Goal: Check status: Check status

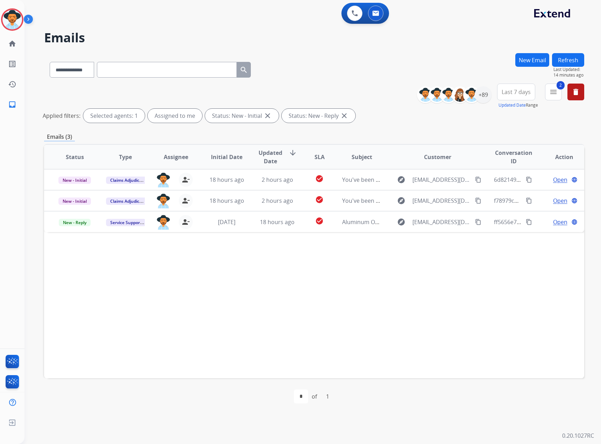
select select "**********"
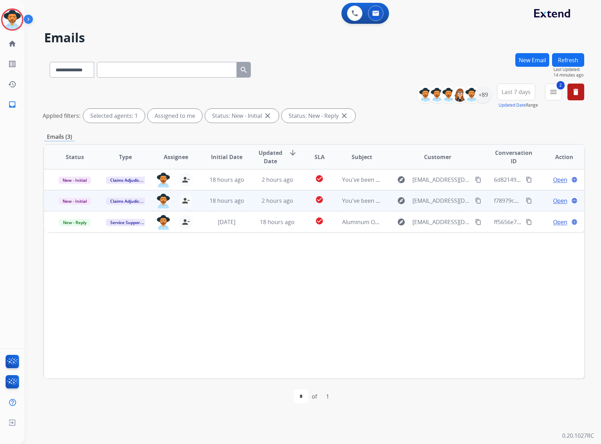
click at [553, 202] on span "Open" at bounding box center [560, 201] width 14 height 8
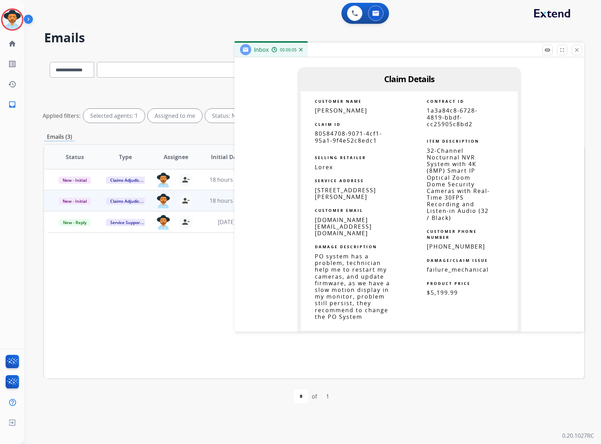
scroll to position [420, 0]
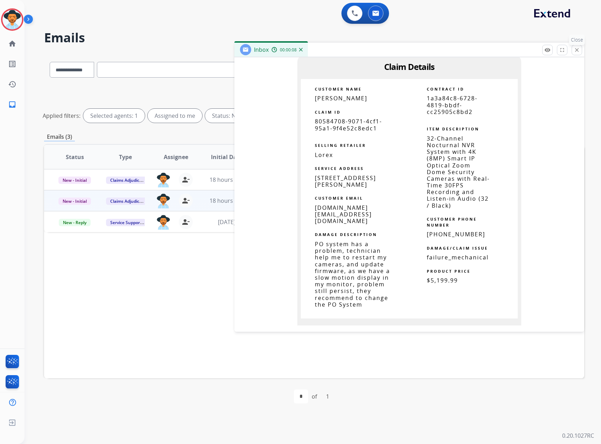
click at [577, 49] on mat-icon "close" at bounding box center [576, 50] width 6 height 6
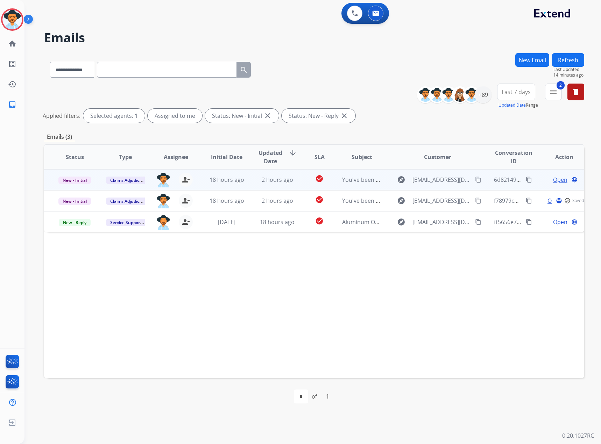
click at [553, 180] on span "Open" at bounding box center [560, 180] width 14 height 8
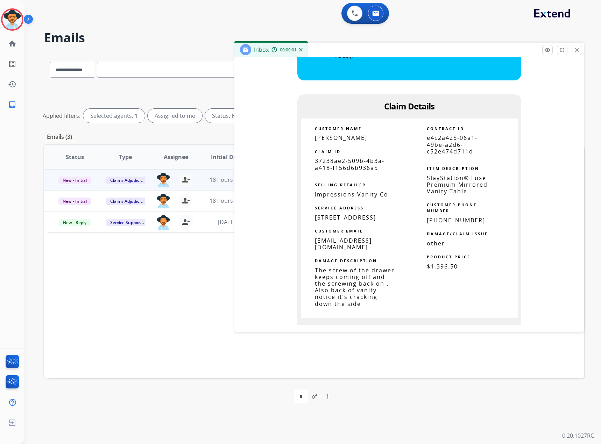
scroll to position [385, 0]
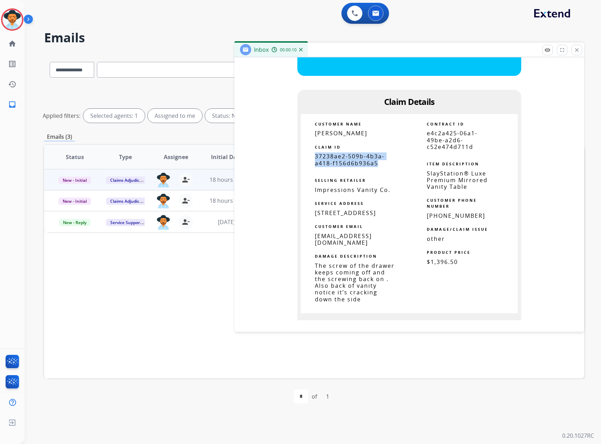
drag, startPoint x: 376, startPoint y: 164, endPoint x: 308, endPoint y: 157, distance: 68.1
click at [304, 156] on td "37238ae2-509b-4b3a-a418-f156d6b936a5" at bounding box center [355, 159] width 108 height 13
copy span "37238ae2-509b-4b3a-a418-f156d6b936a5"
click at [581, 50] on button "close Close" at bounding box center [576, 50] width 10 height 10
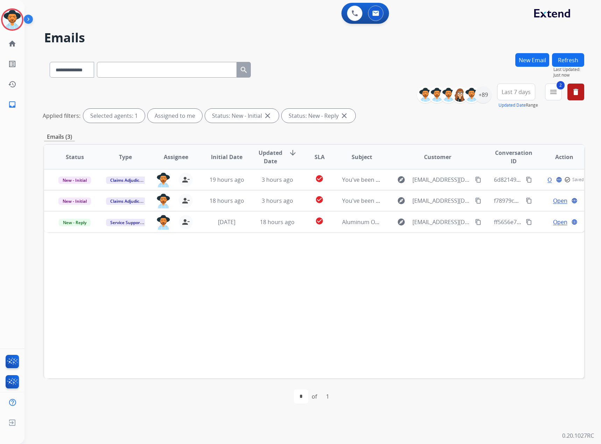
click at [580, 49] on div "**********" at bounding box center [303, 234] width 559 height 419
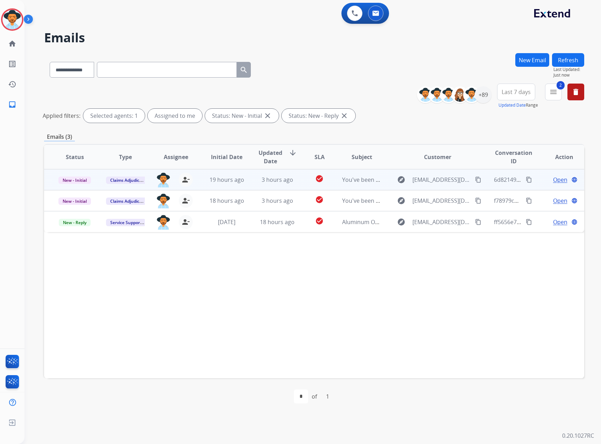
click at [555, 181] on span "Open" at bounding box center [560, 180] width 14 height 8
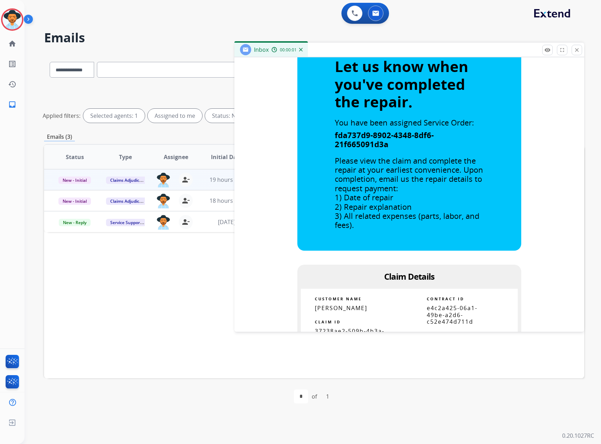
scroll to position [280, 0]
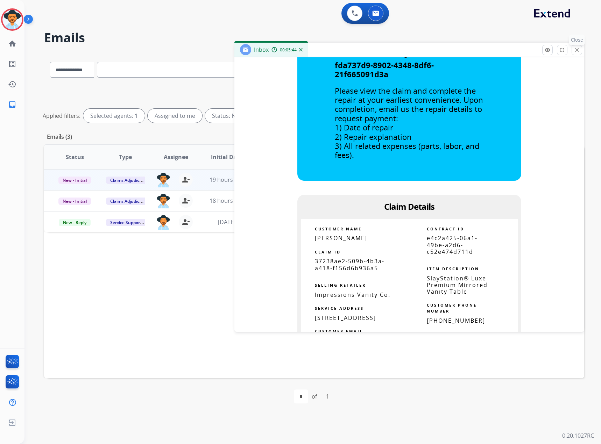
click at [576, 50] on mat-icon "close" at bounding box center [576, 50] width 6 height 6
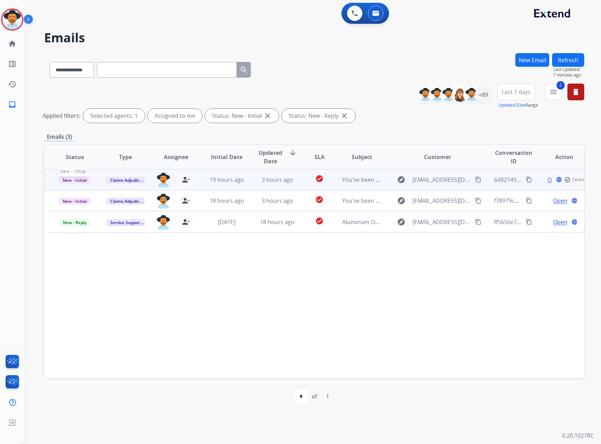
click at [68, 180] on span "New - Initial" at bounding box center [74, 180] width 33 height 7
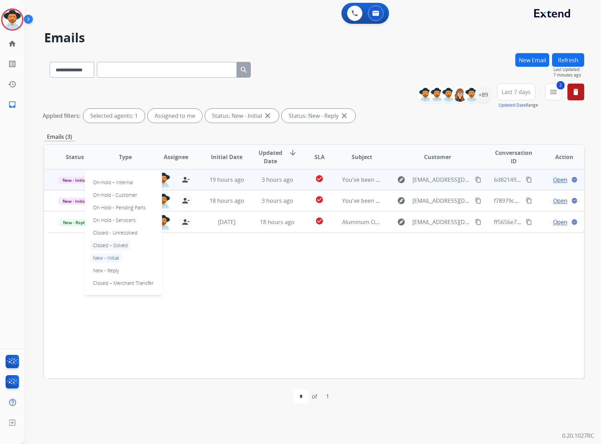
click at [106, 248] on p "Closed – Solved" at bounding box center [110, 246] width 40 height 10
